Goal: Transaction & Acquisition: Book appointment/travel/reservation

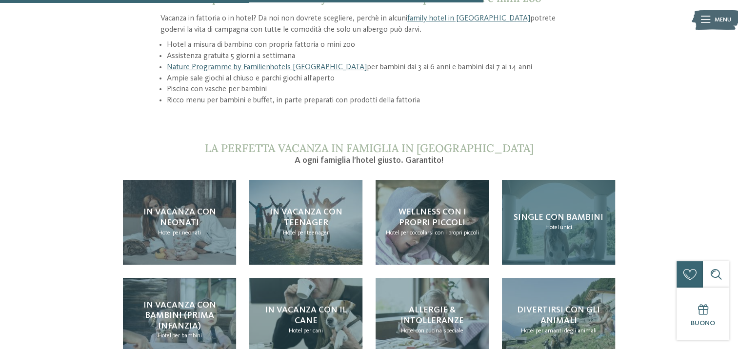
scroll to position [877, 0]
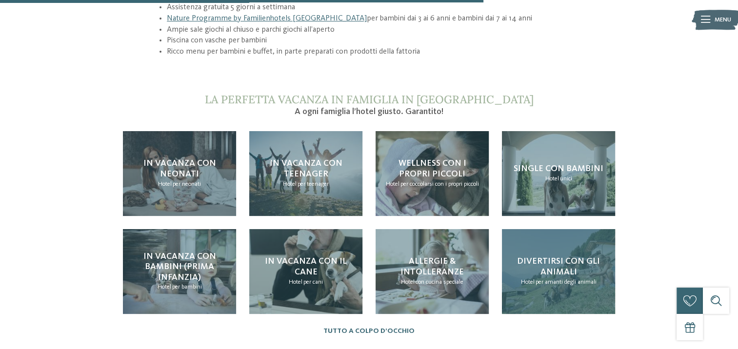
click at [537, 257] on span "Divertirsi con gli animali" at bounding box center [558, 266] width 83 height 19
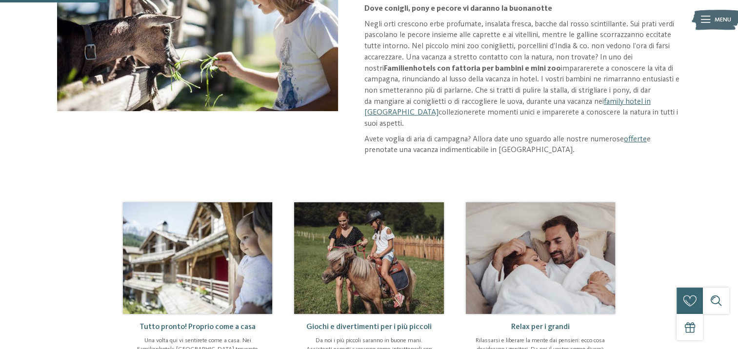
scroll to position [146, 0]
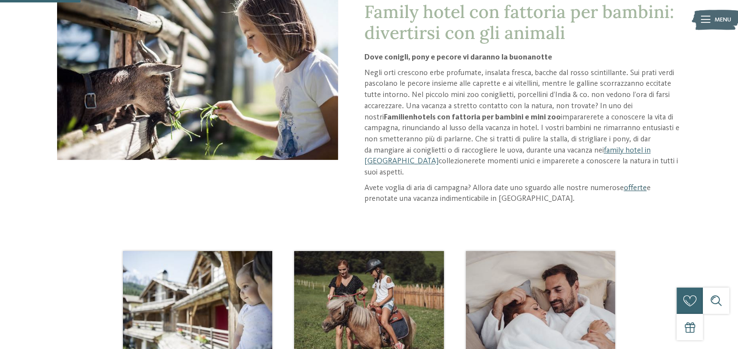
click at [631, 184] on link "offerte" at bounding box center [634, 188] width 23 height 8
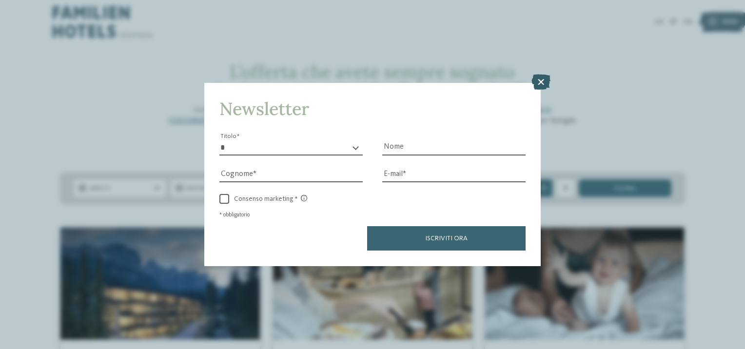
click at [541, 78] on icon at bounding box center [540, 83] width 19 height 16
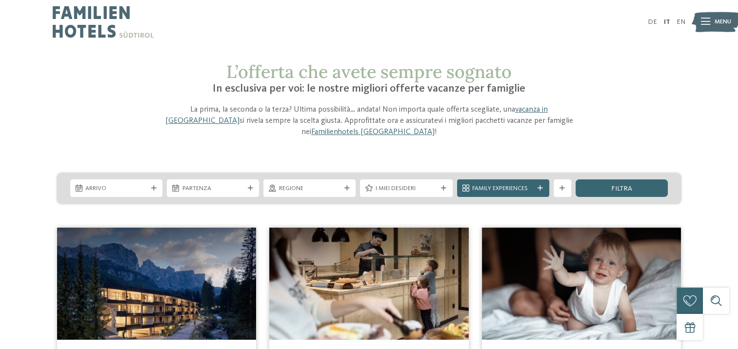
click at [392, 184] on span "I miei desideri" at bounding box center [405, 188] width 61 height 9
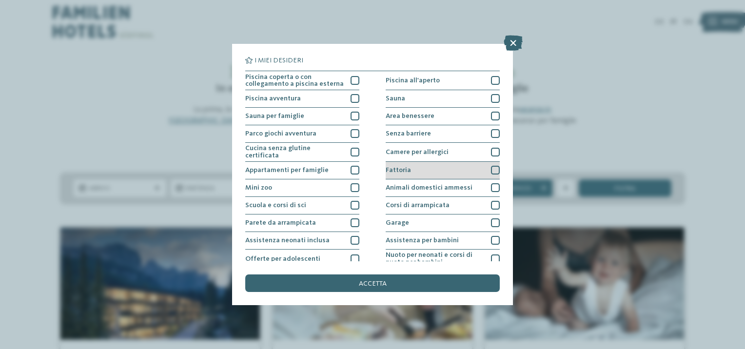
click at [491, 172] on div at bounding box center [495, 170] width 9 height 9
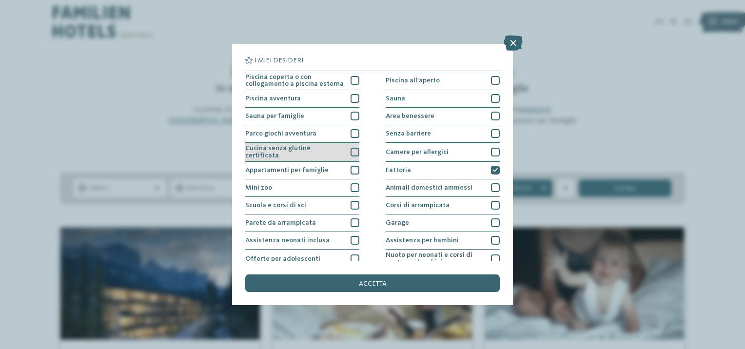
click at [354, 148] on div at bounding box center [355, 152] width 9 height 9
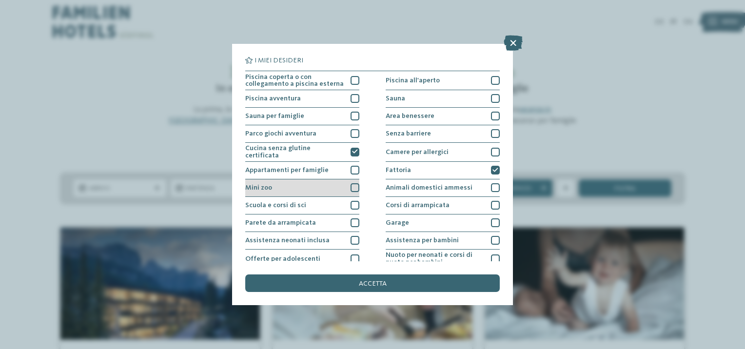
click at [353, 183] on div at bounding box center [355, 187] width 9 height 9
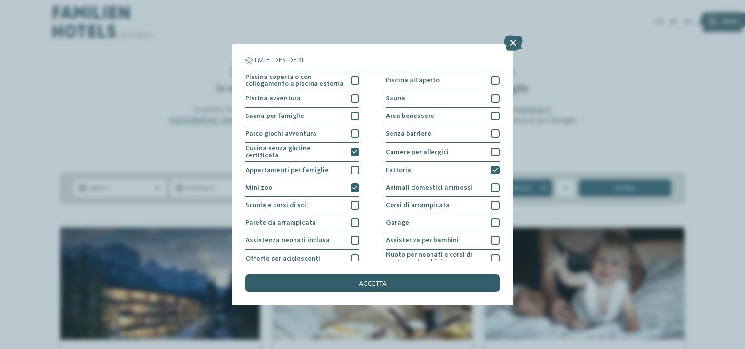
click at [356, 283] on div "accetta" at bounding box center [372, 283] width 254 height 18
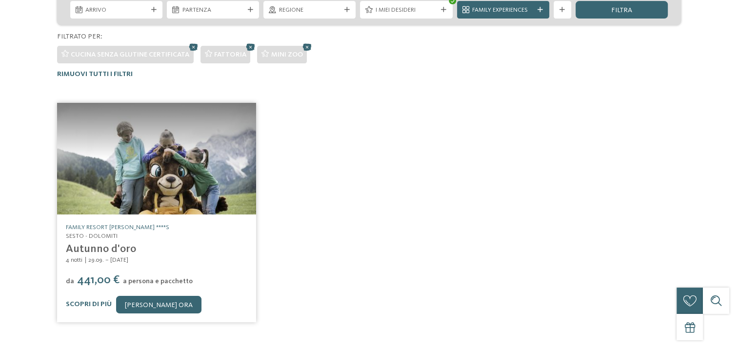
scroll to position [210, 0]
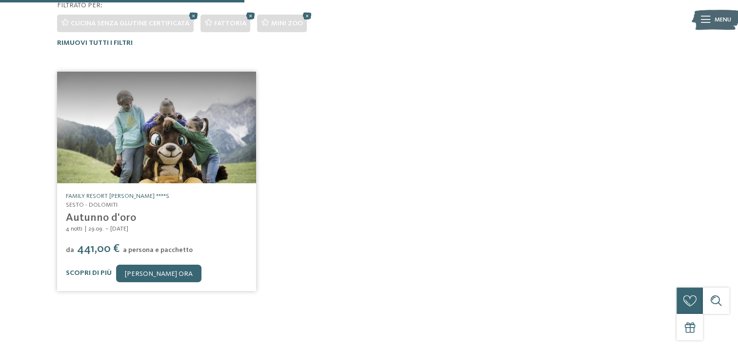
click at [78, 193] on link "Family Resort Rainer ****S" at bounding box center [117, 196] width 103 height 6
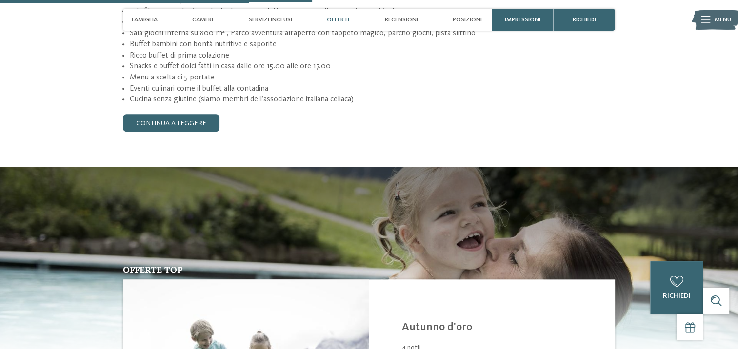
scroll to position [1170, 0]
